Goal: Find specific fact: Find specific fact

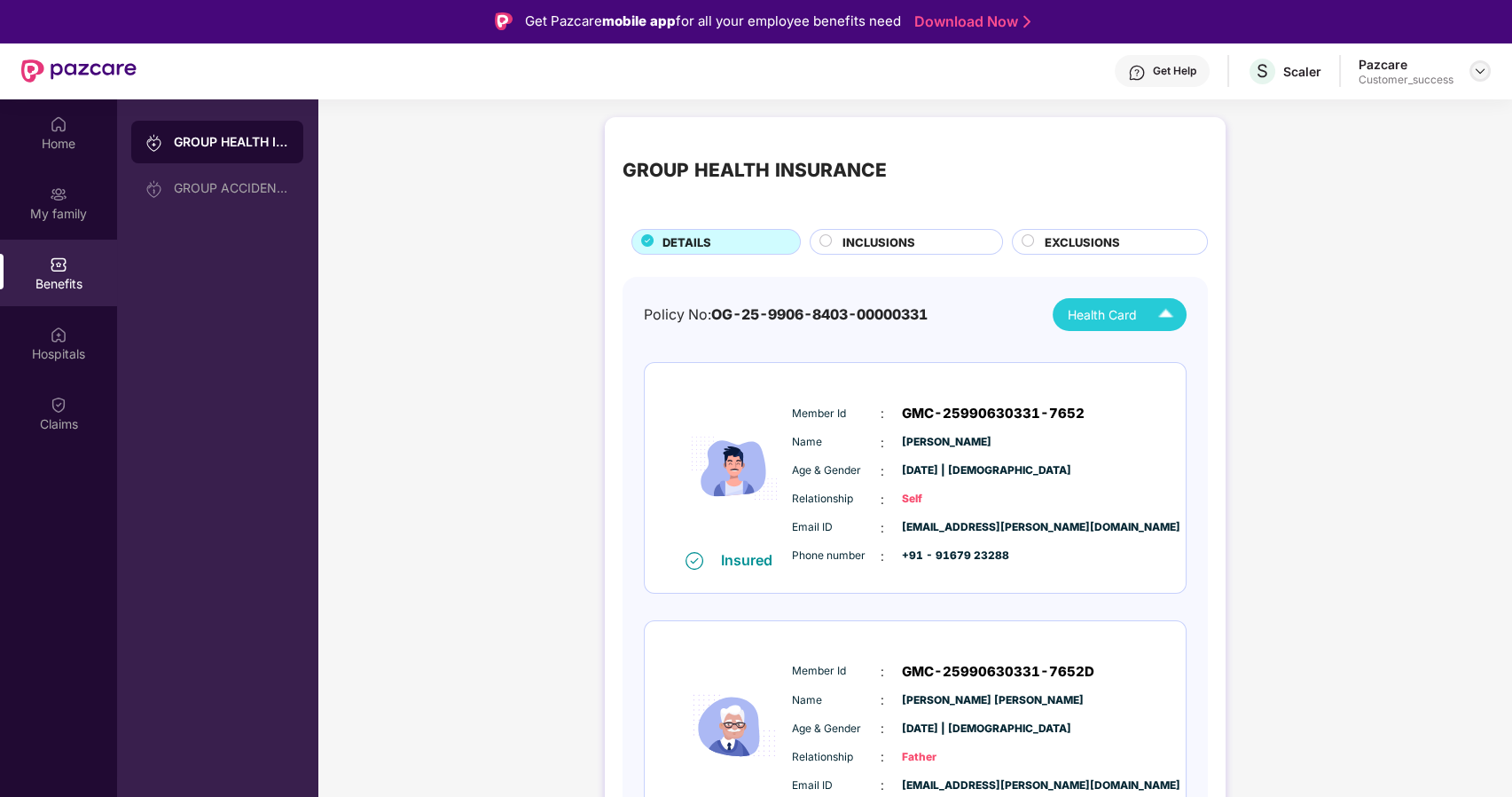
click at [1483, 68] on img at bounding box center [1479, 70] width 14 height 14
click at [1358, 114] on div "Switch to partner view" at bounding box center [1396, 113] width 231 height 35
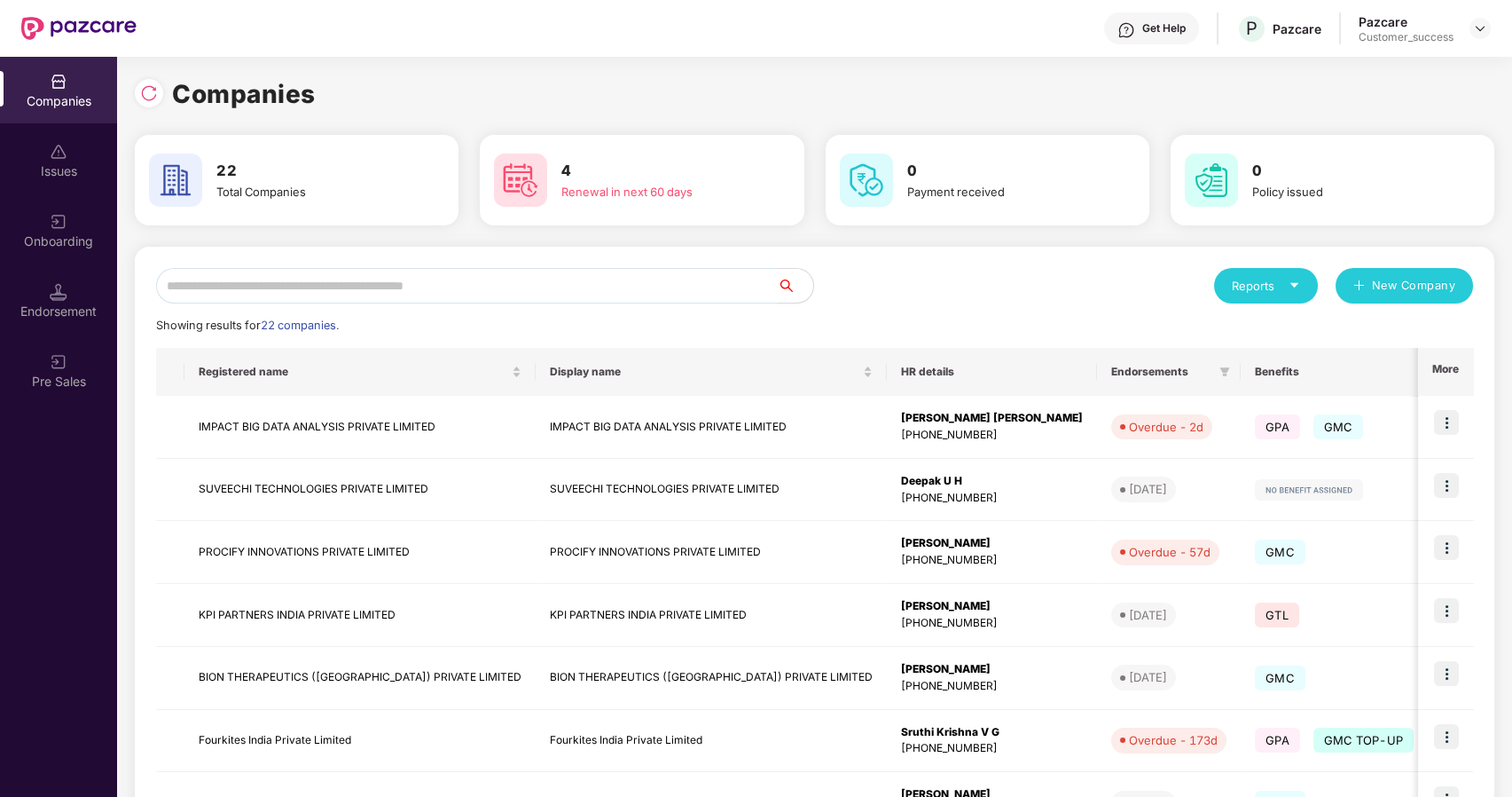
click at [459, 290] on input "text" at bounding box center [467, 286] width 622 height 36
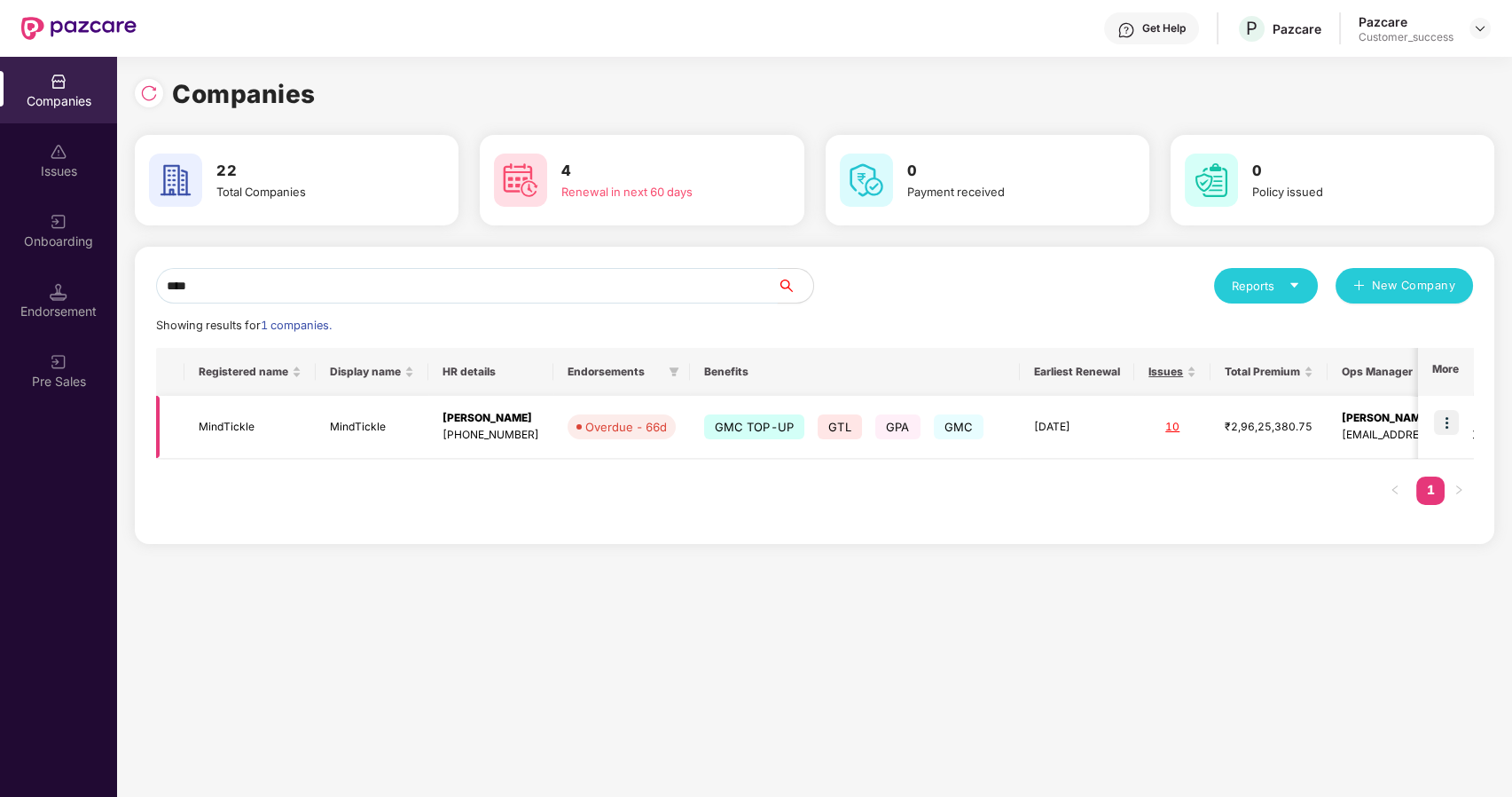
type input "****"
click at [282, 432] on td "MindTickle" at bounding box center [249, 426] width 132 height 63
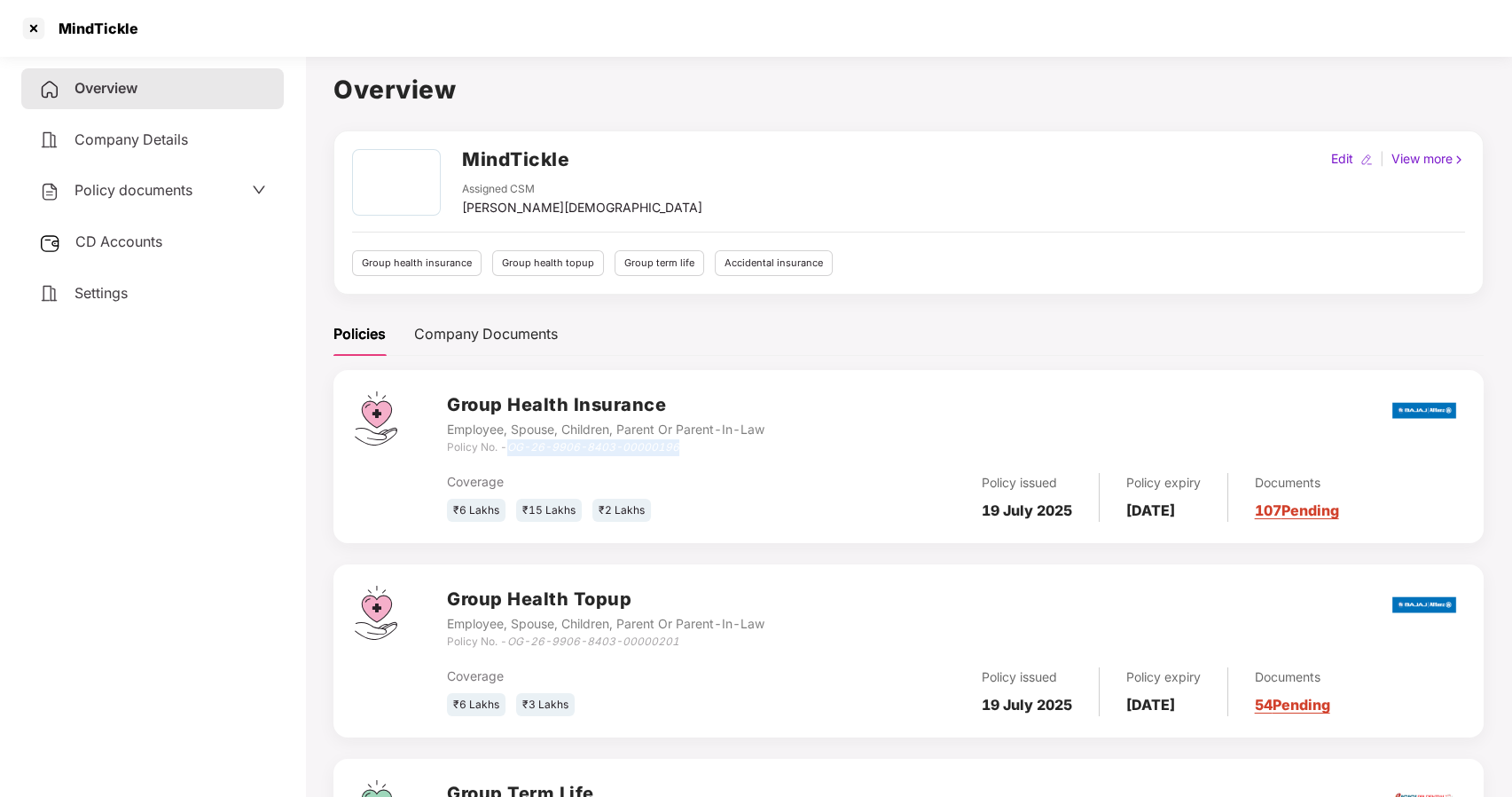
drag, startPoint x: 511, startPoint y: 450, endPoint x: 678, endPoint y: 447, distance: 167.0
click at [678, 447] on div "Policy No. - OG-26-9906-8403-00000196" at bounding box center [606, 448] width 318 height 17
copy icon "OG-26-9906-8403-00000196"
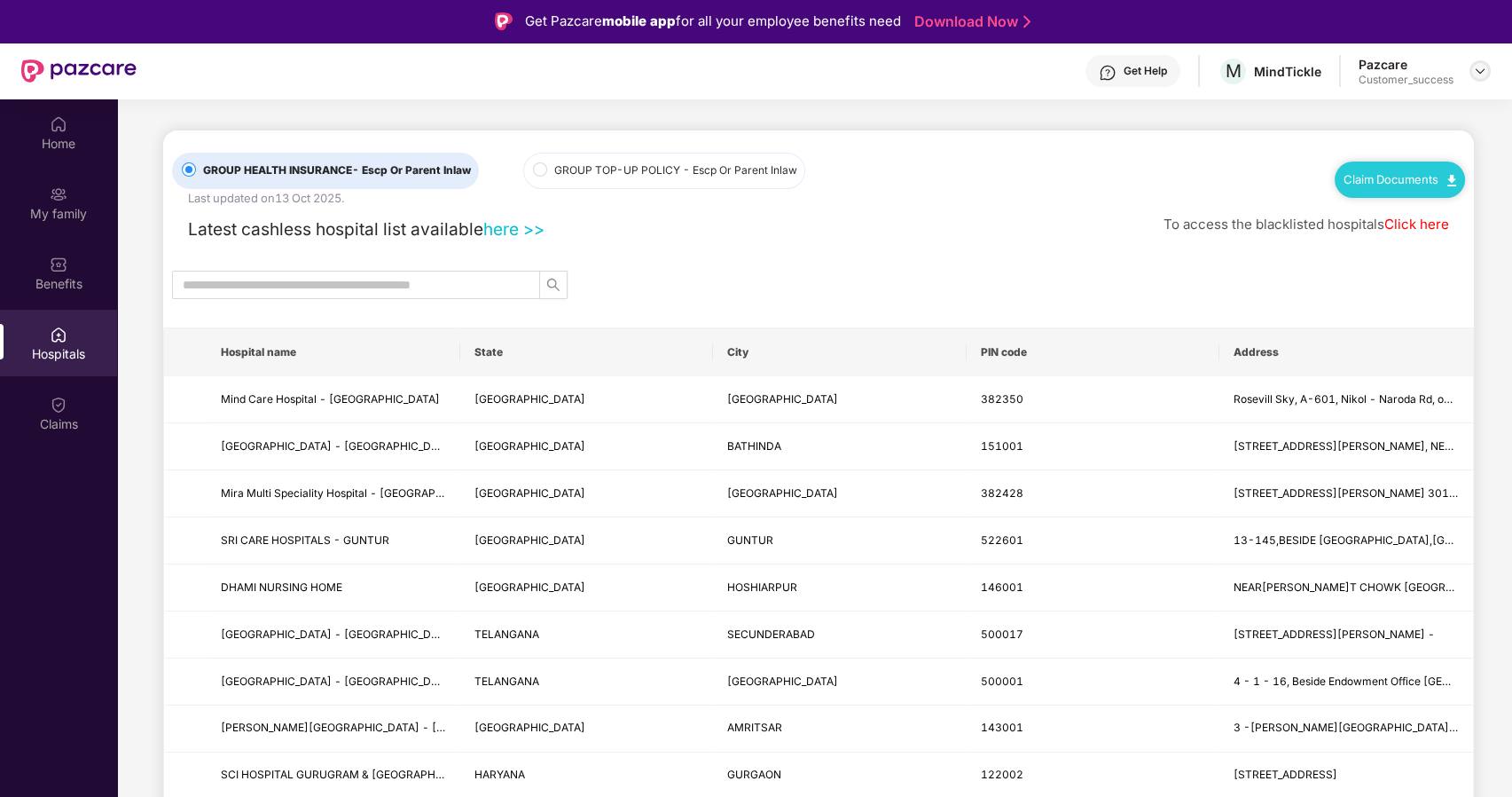
click at [1474, 67] on img at bounding box center [1479, 70] width 14 height 14
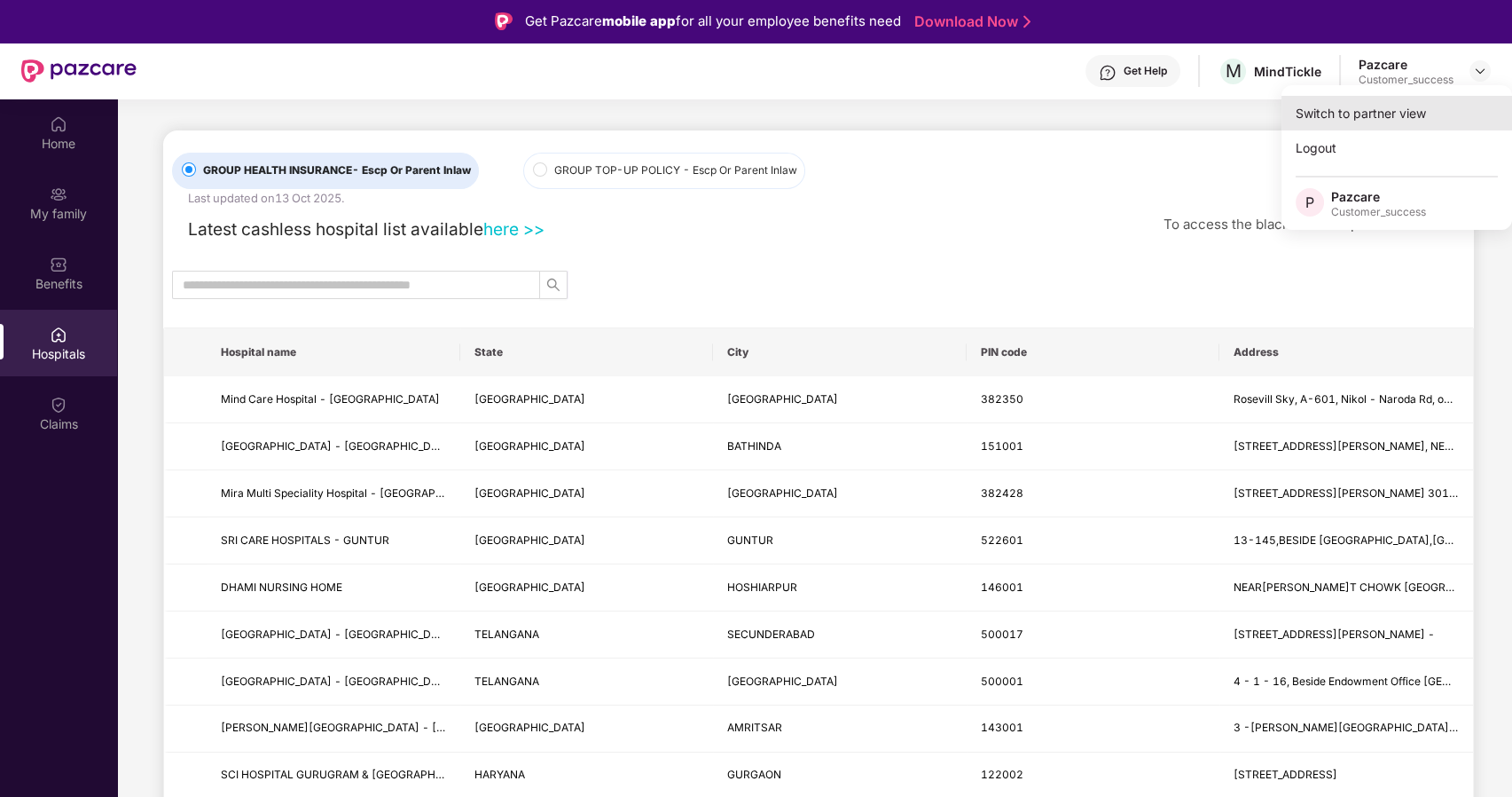
click at [1405, 103] on div "Switch to partner view" at bounding box center [1396, 113] width 231 height 35
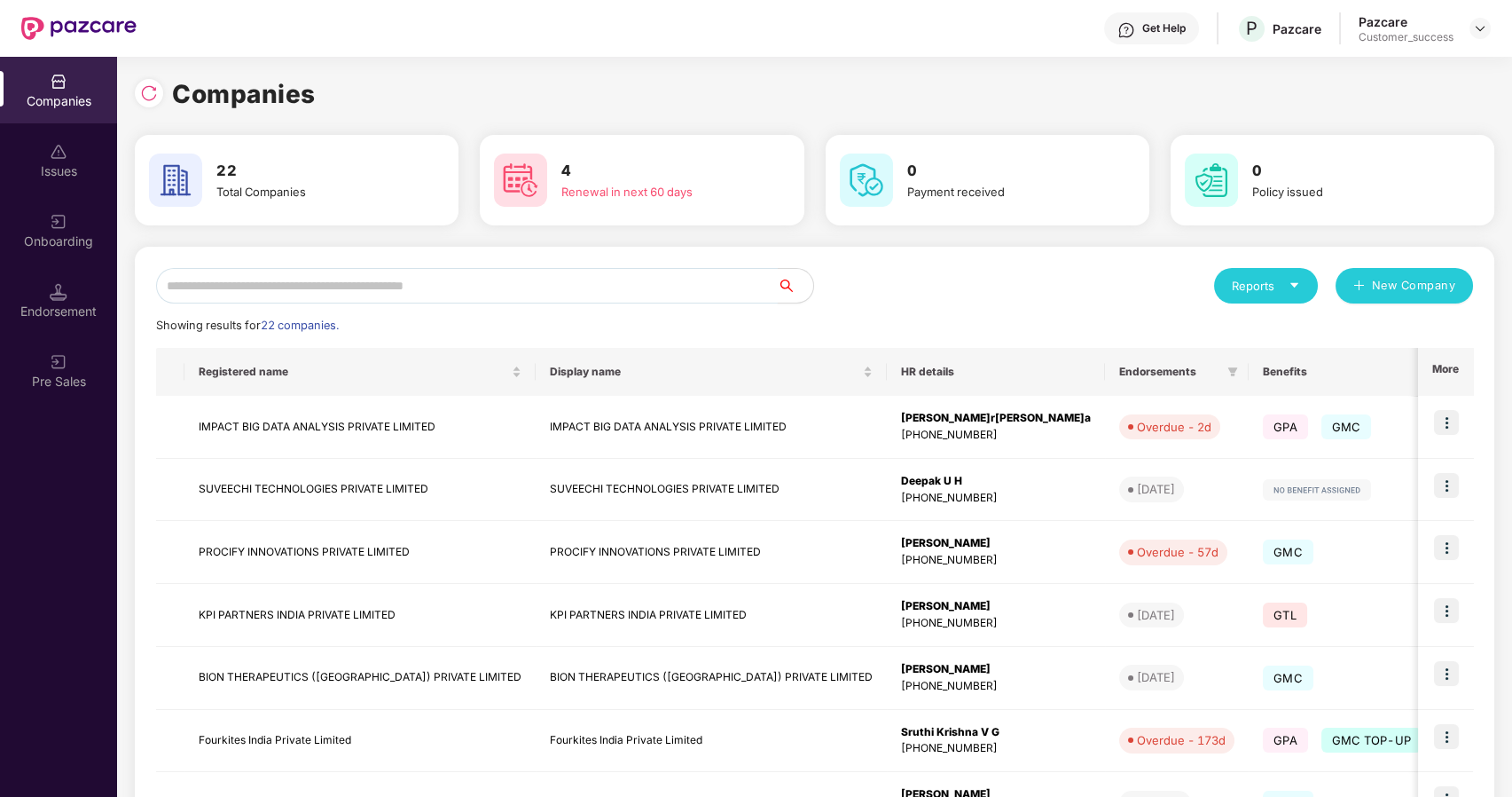
click at [346, 292] on input "text" at bounding box center [467, 286] width 622 height 36
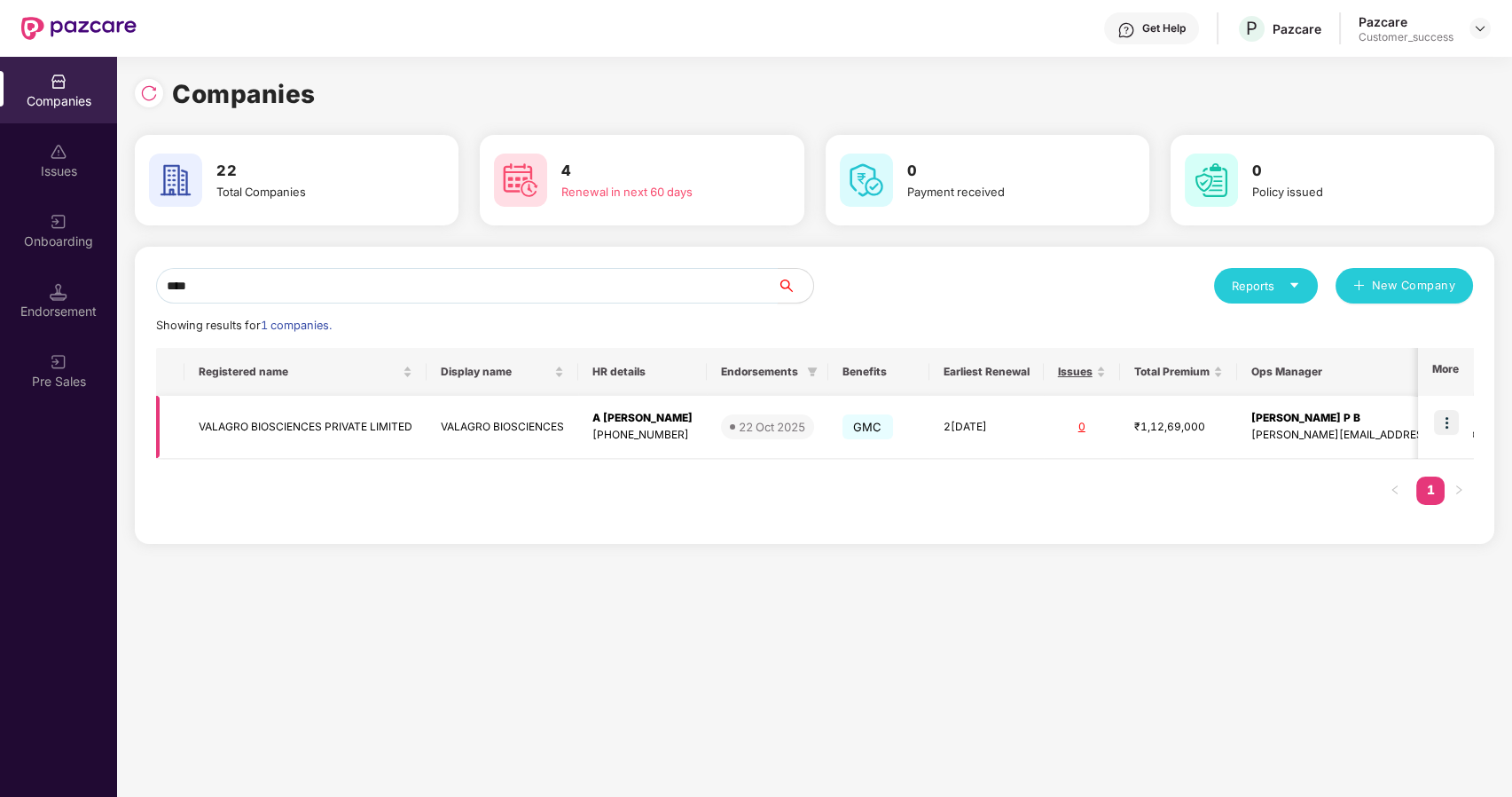
type input "****"
click at [367, 434] on td "VALAGRO BIOSCIENCES PRIVATE LIMITED" at bounding box center [304, 426] width 242 height 63
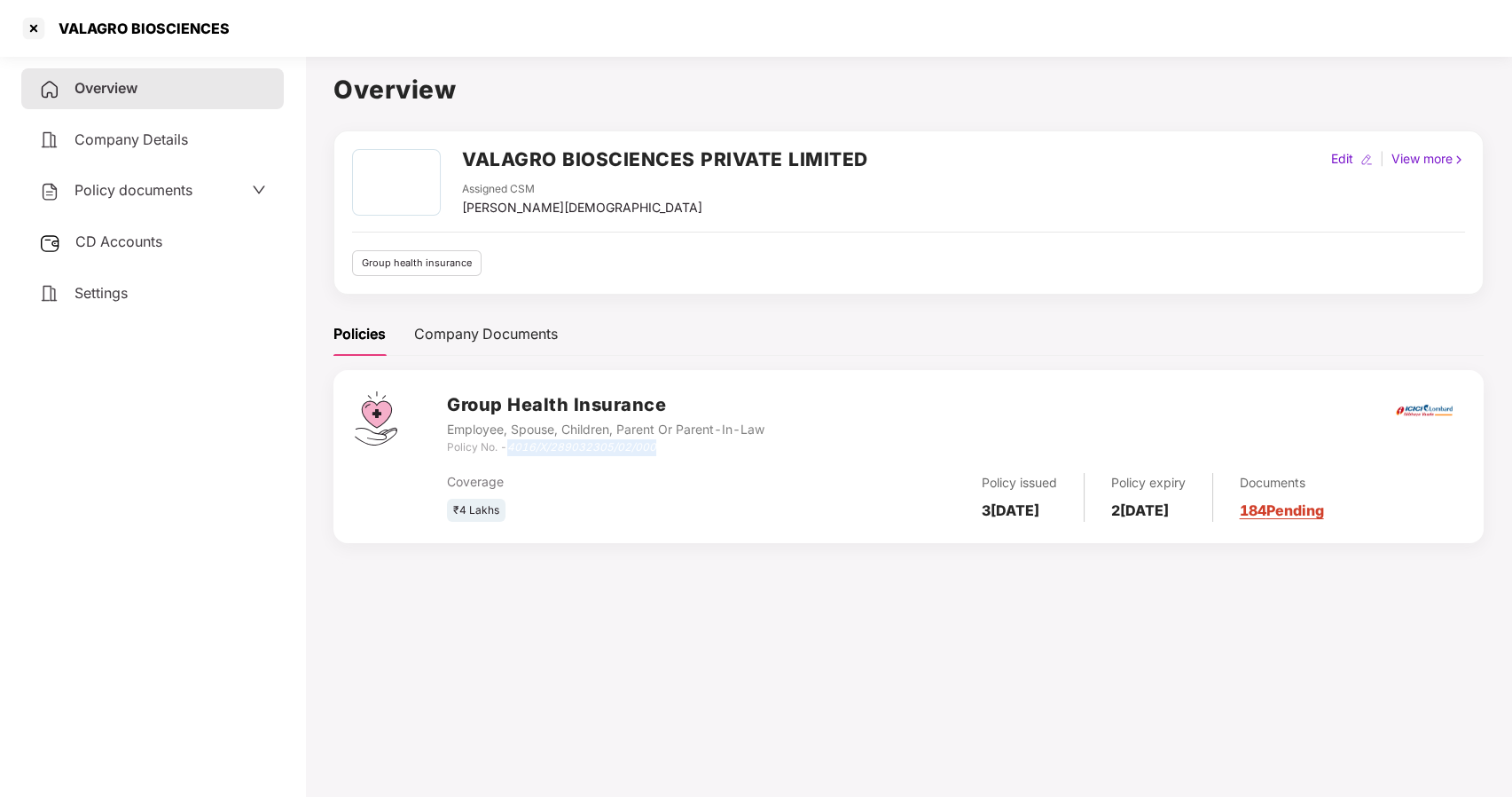
drag, startPoint x: 663, startPoint y: 448, endPoint x: 511, endPoint y: 448, distance: 152.0
click at [511, 448] on div "Policy No. - 4016/X/289032305/02/000" at bounding box center [606, 448] width 318 height 17
copy icon "4016/X/289032305/02/000"
click at [131, 194] on span "Policy documents" at bounding box center [134, 190] width 118 height 18
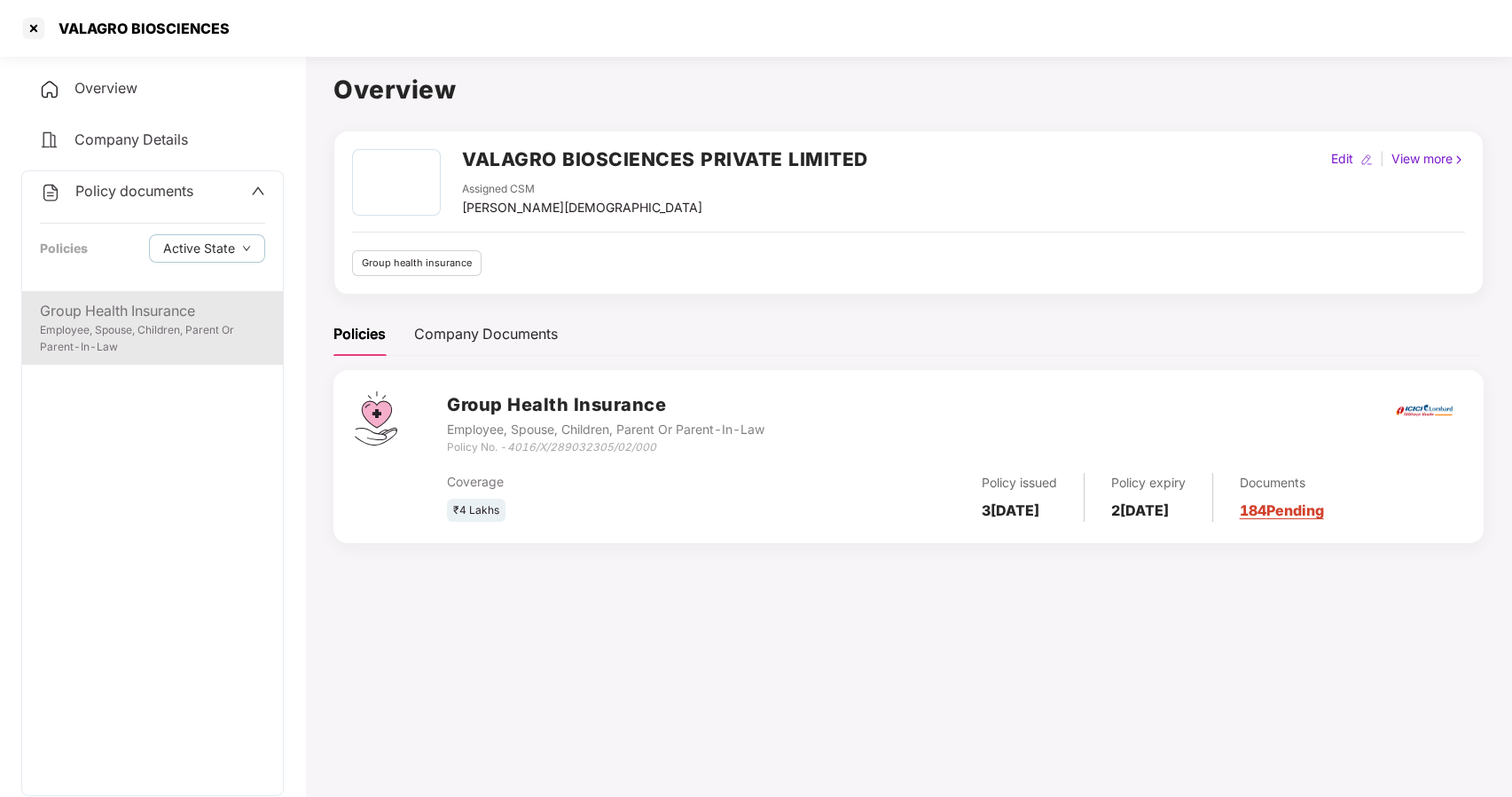
click at [91, 323] on div "Employee, Spouse, Children, Parent Or Parent-In-Law" at bounding box center [152, 339] width 225 height 34
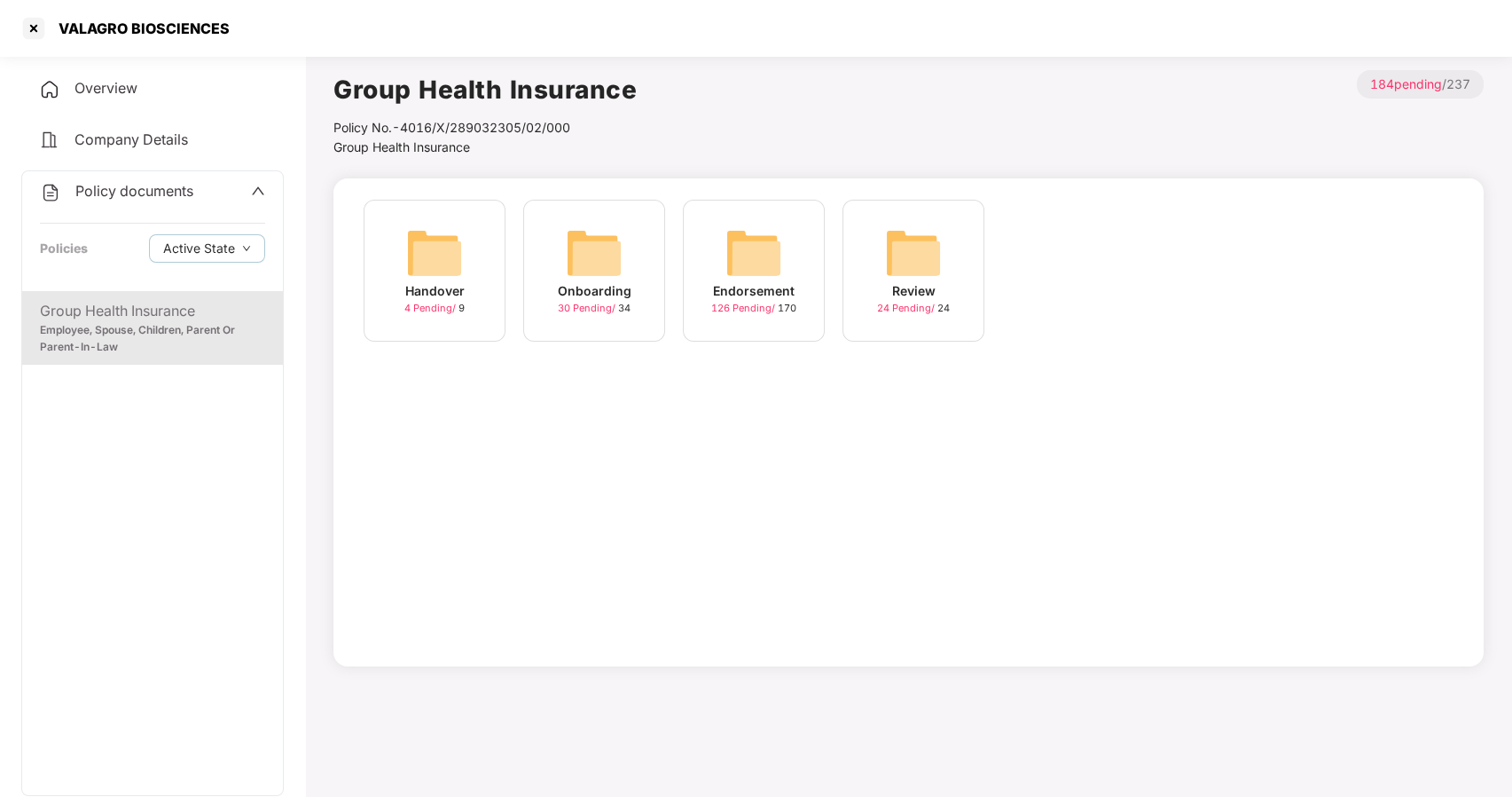
click at [572, 256] on img at bounding box center [594, 252] width 57 height 57
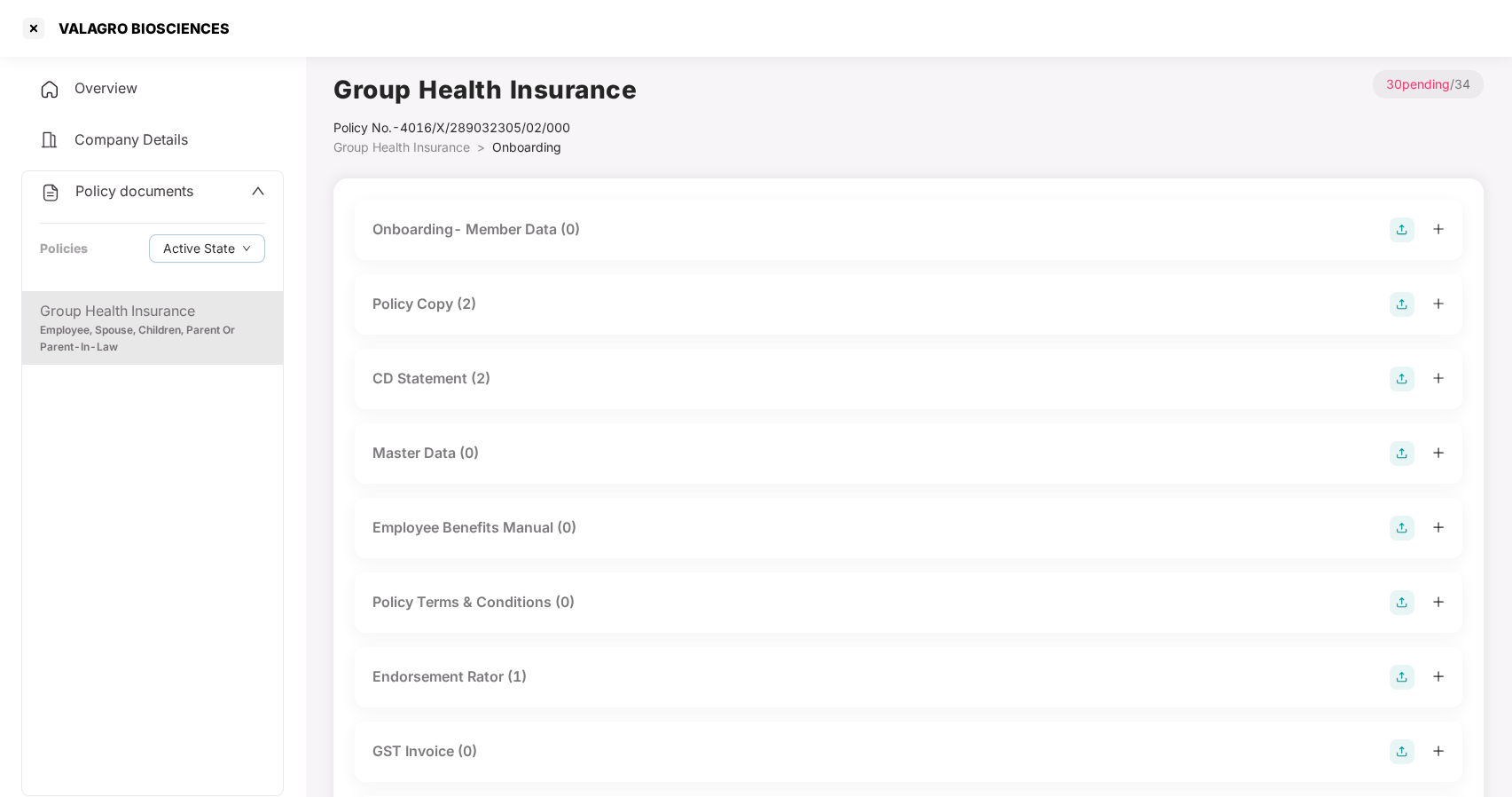
click at [418, 299] on div "Policy Copy (2)" at bounding box center [424, 304] width 104 height 22
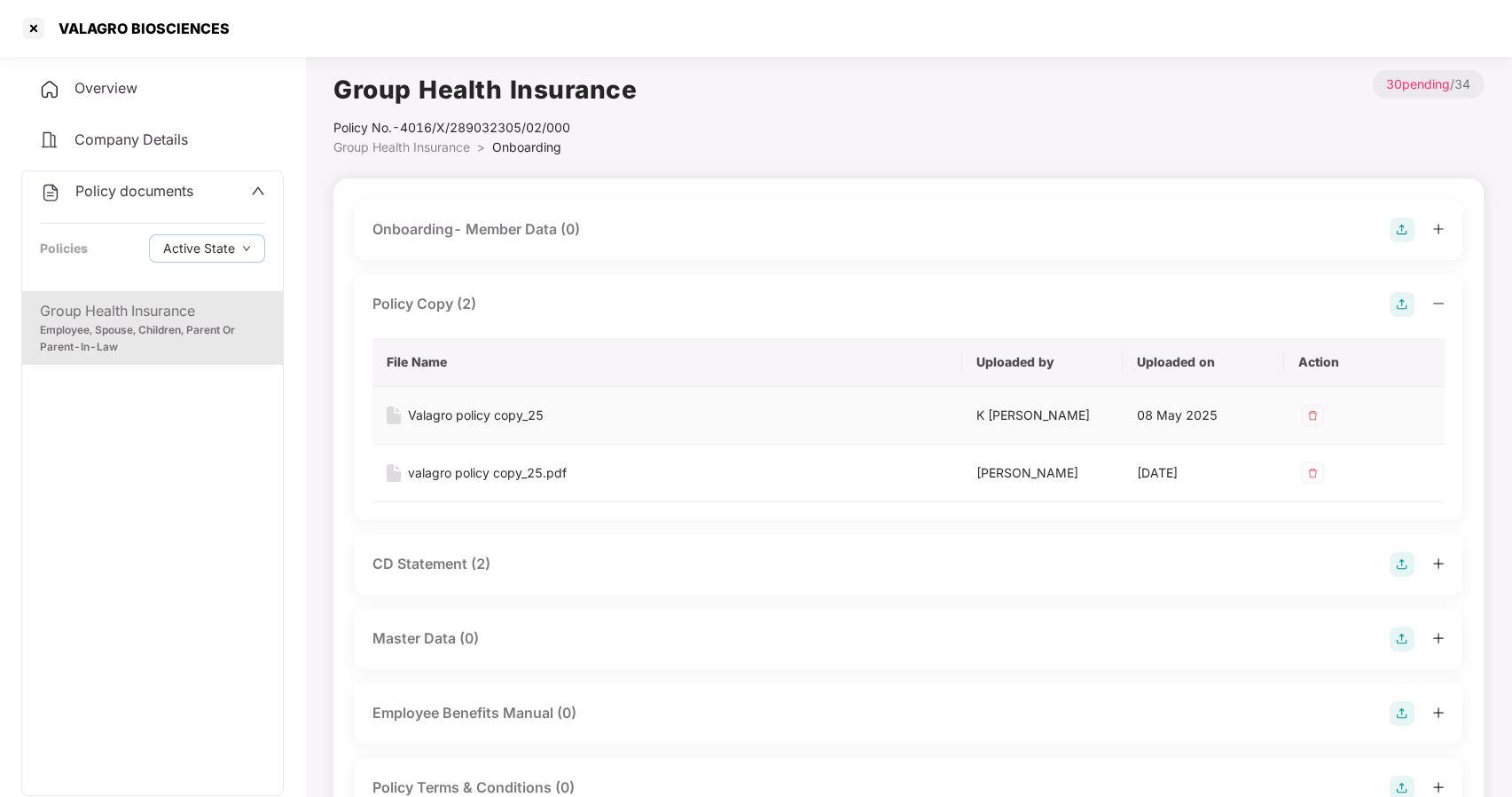
click at [492, 413] on div "Valagro policy copy_25" at bounding box center [475, 415] width 135 height 20
